Goal: Communication & Community: Answer question/provide support

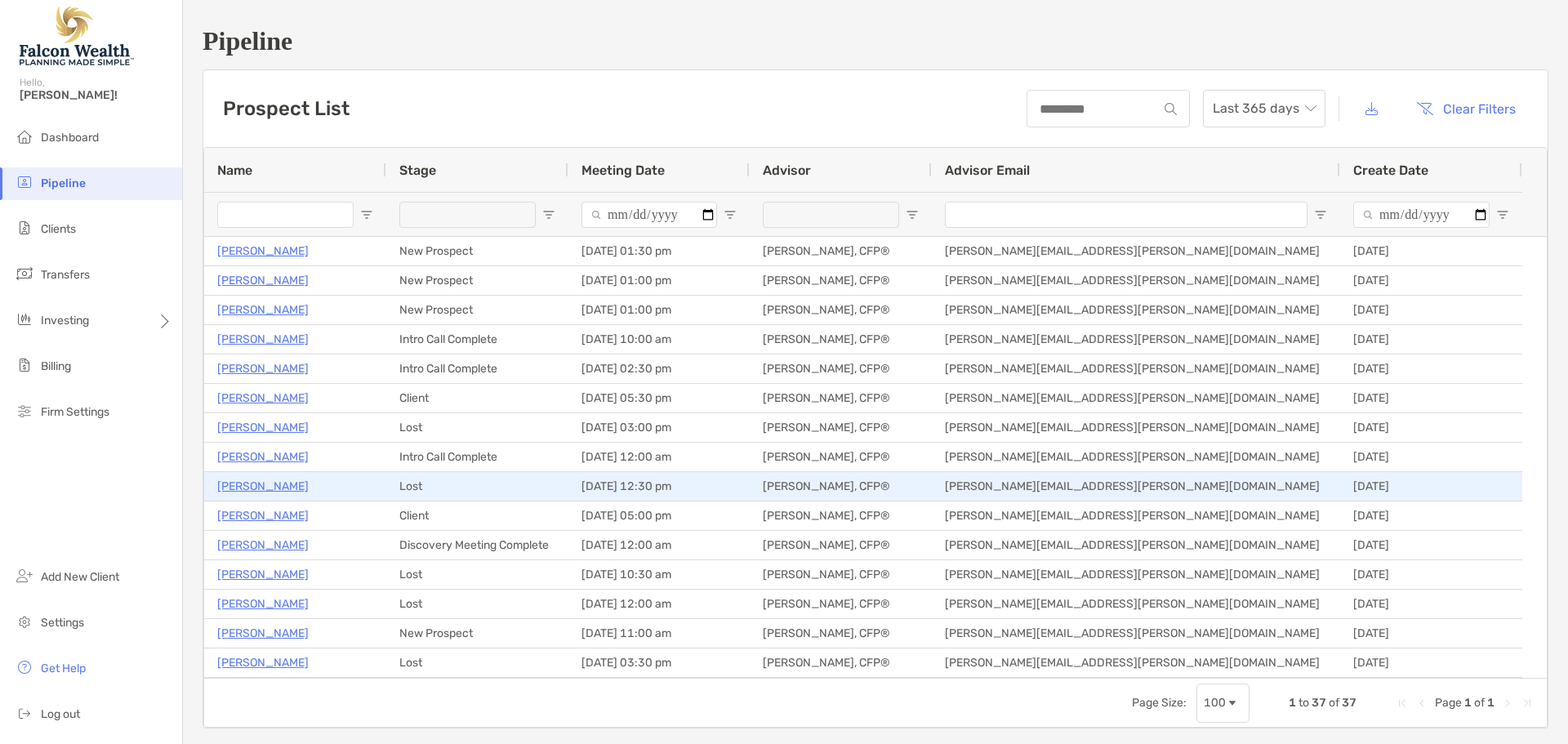
drag, startPoint x: 262, startPoint y: 484, endPoint x: 281, endPoint y: 479, distance: 19.6
click at [262, 484] on p "[PERSON_NAME]" at bounding box center [263, 487] width 92 height 21
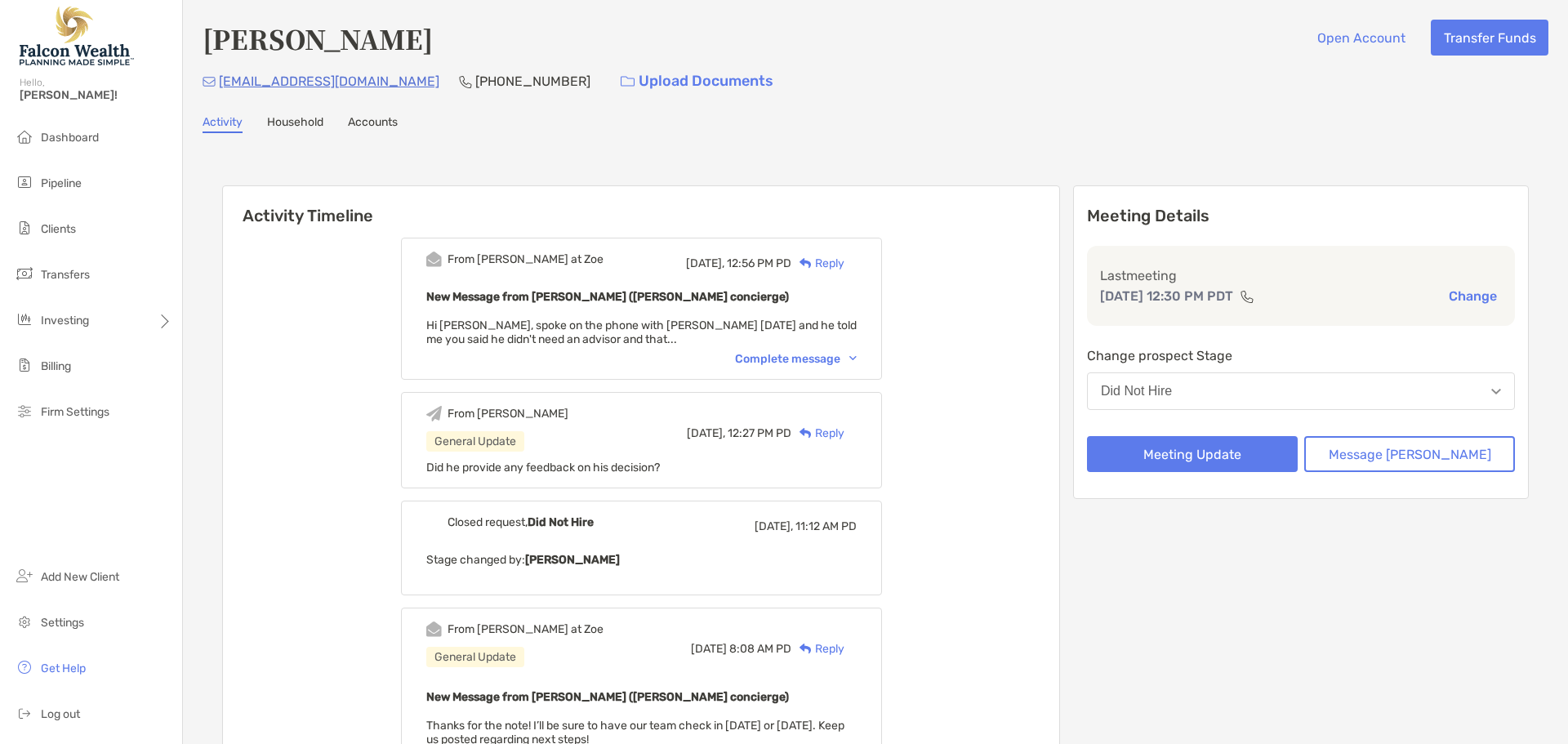
click at [781, 356] on div "Complete message" at bounding box center [795, 359] width 121 height 14
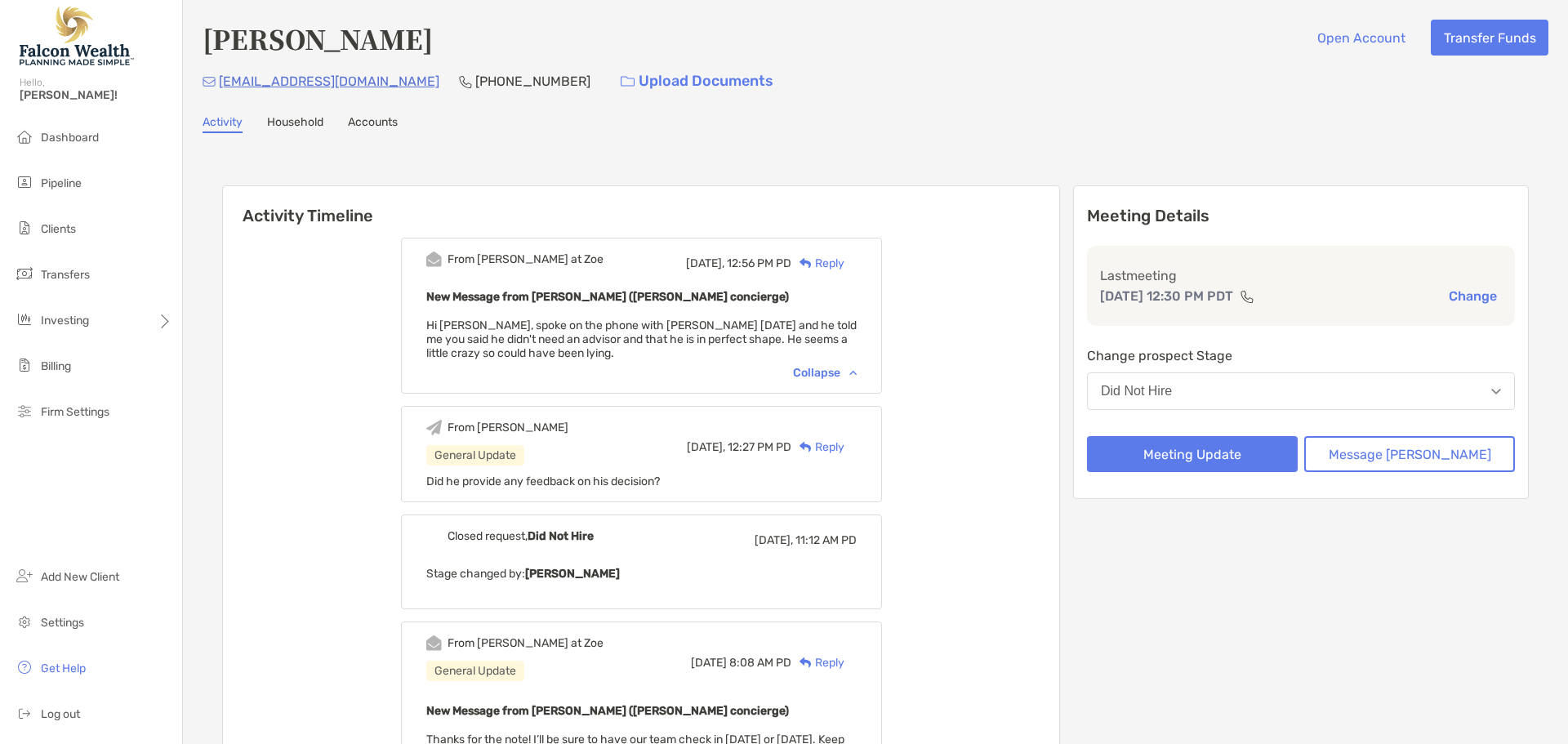
click at [842, 263] on div "Reply" at bounding box center [817, 263] width 53 height 17
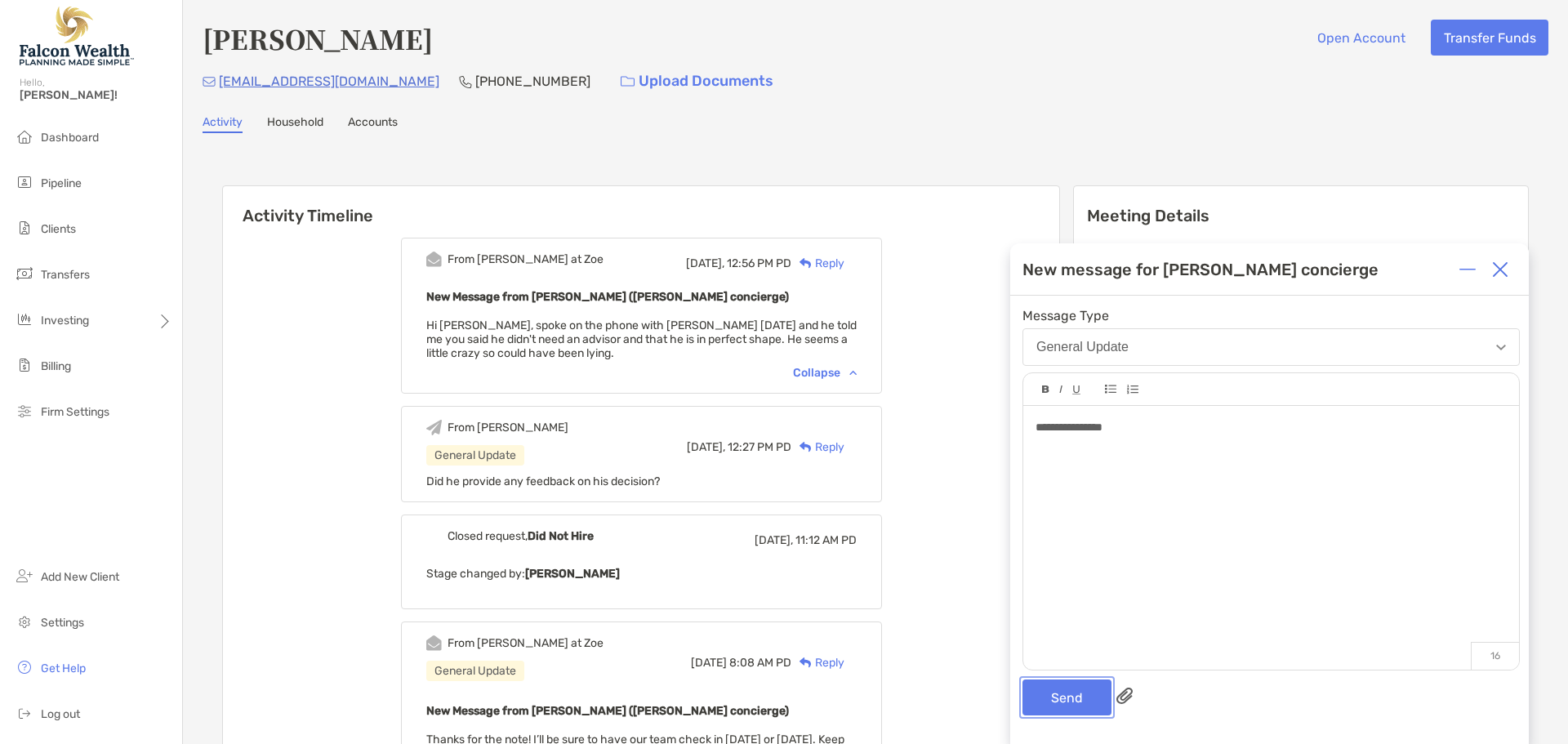
click at [1046, 703] on button "Send" at bounding box center [1066, 696] width 89 height 36
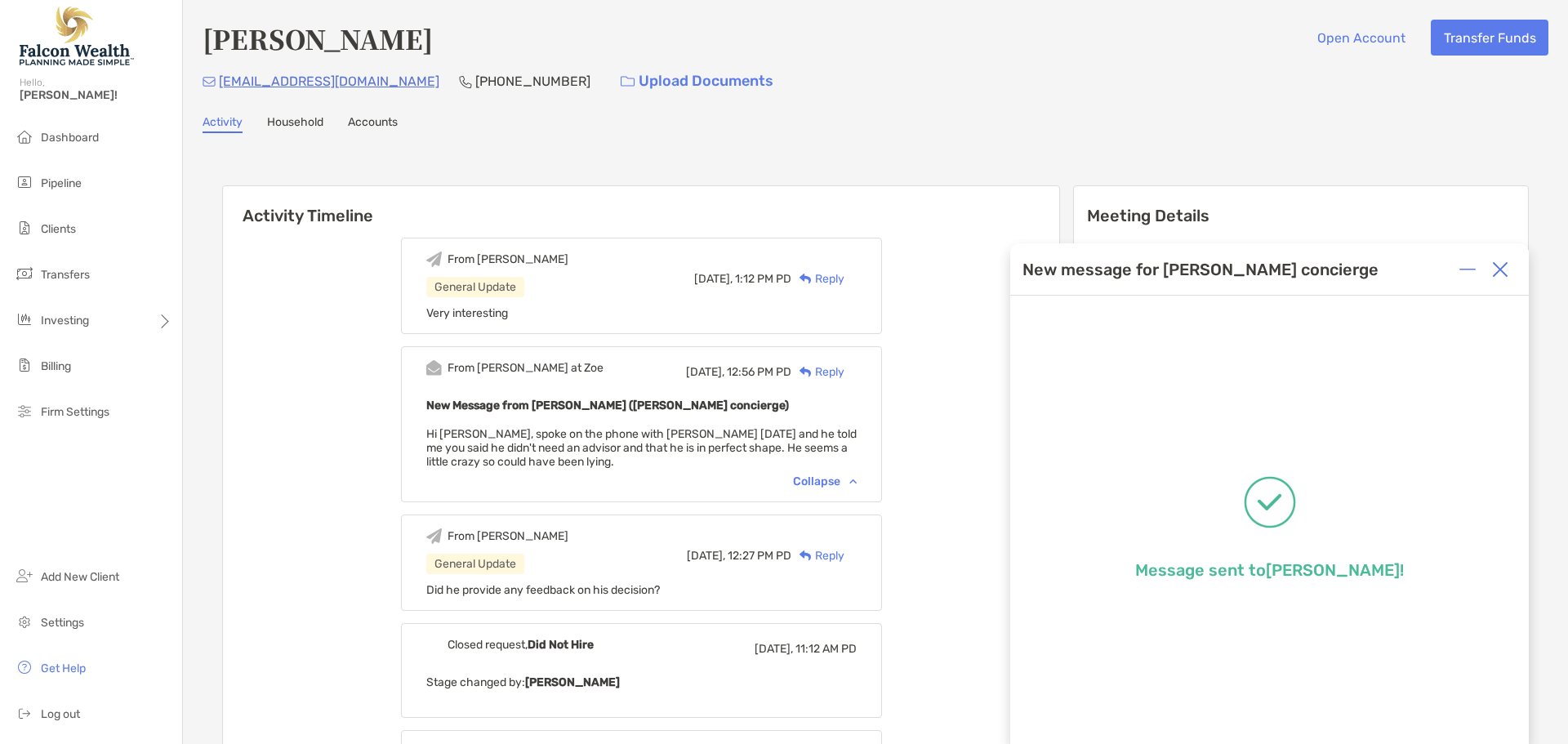
drag, startPoint x: 1502, startPoint y: 271, endPoint x: 1490, endPoint y: 158, distance: 113.6
click at [1501, 271] on img at bounding box center [1500, 269] width 16 height 16
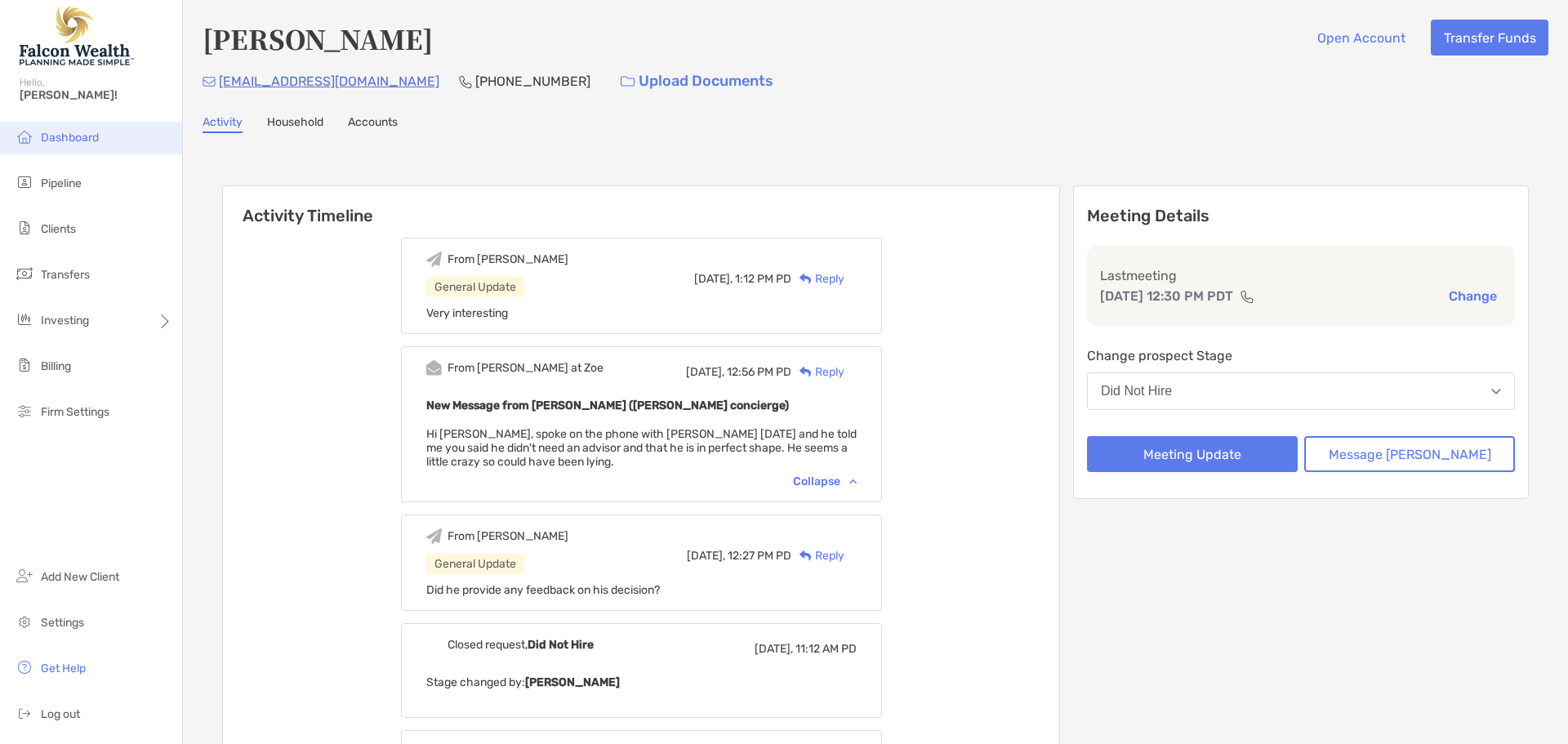
click at [69, 137] on span "Dashboard" at bounding box center [69, 138] width 58 height 14
